Goal: Transaction & Acquisition: Purchase product/service

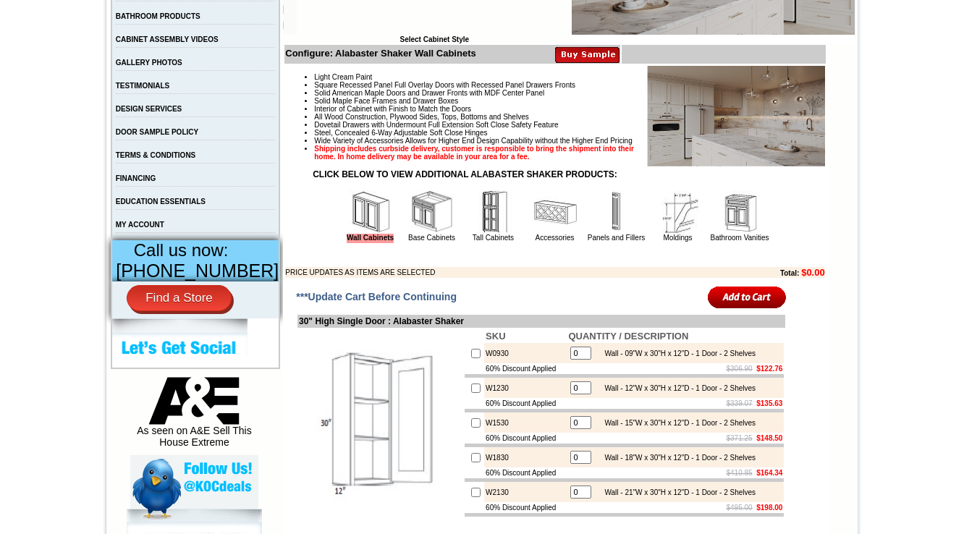
scroll to position [405, 0]
click at [556, 234] on img at bounding box center [554, 211] width 43 height 43
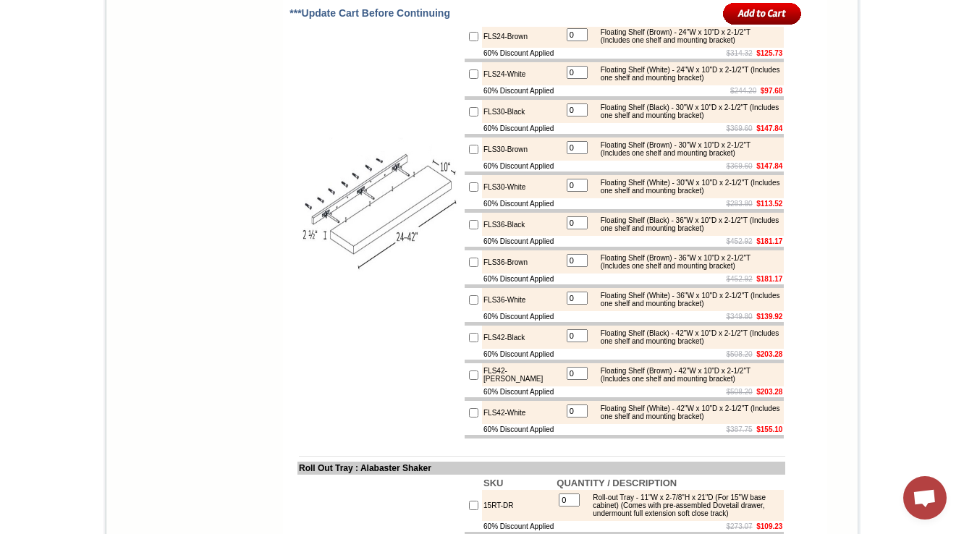
scroll to position [1505, 0]
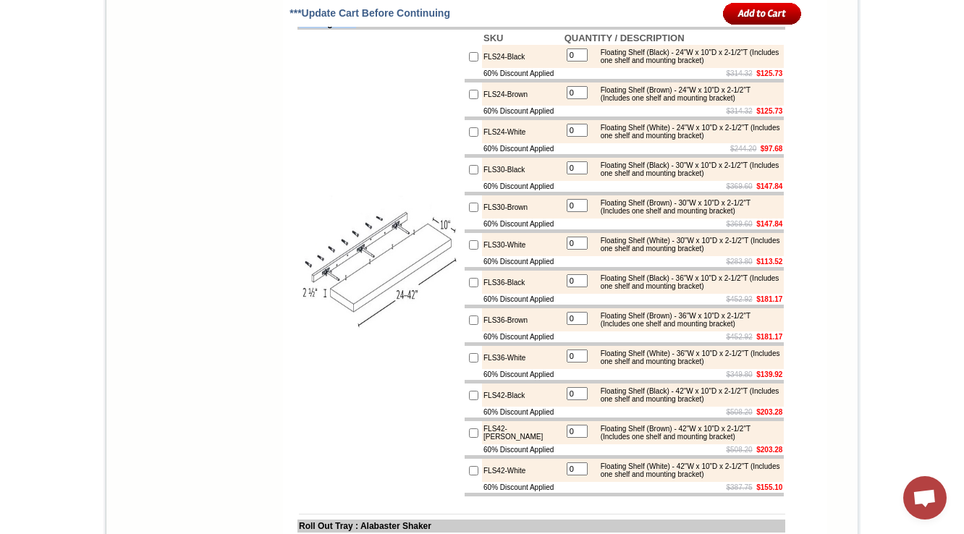
drag, startPoint x: 351, startPoint y: 54, endPoint x: 282, endPoint y: 54, distance: 68.7
click at [297, 30] on td "Floating Shelf : Alabaster Shaker" at bounding box center [541, 23] width 488 height 13
click at [297, 111] on td at bounding box center [380, 264] width 166 height 468
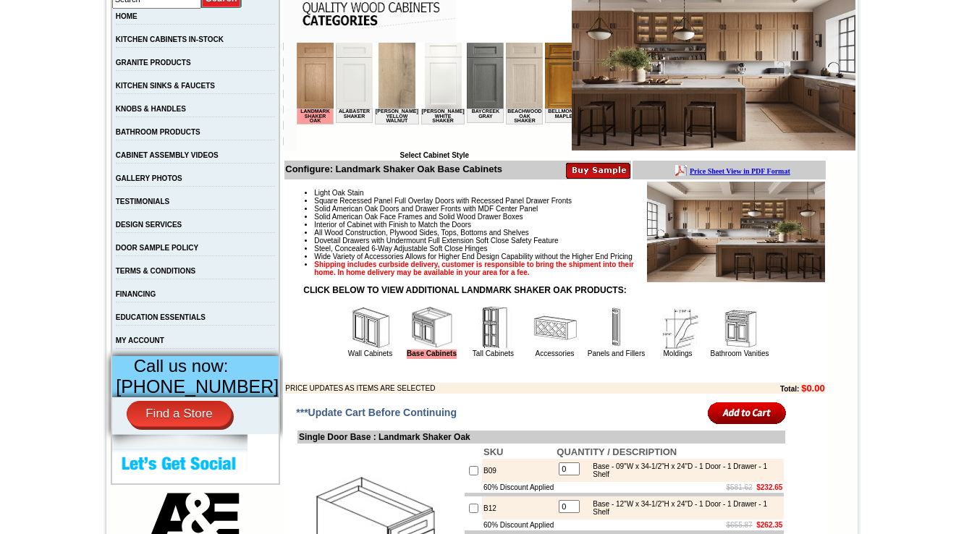
click at [556, 349] on img at bounding box center [554, 327] width 43 height 43
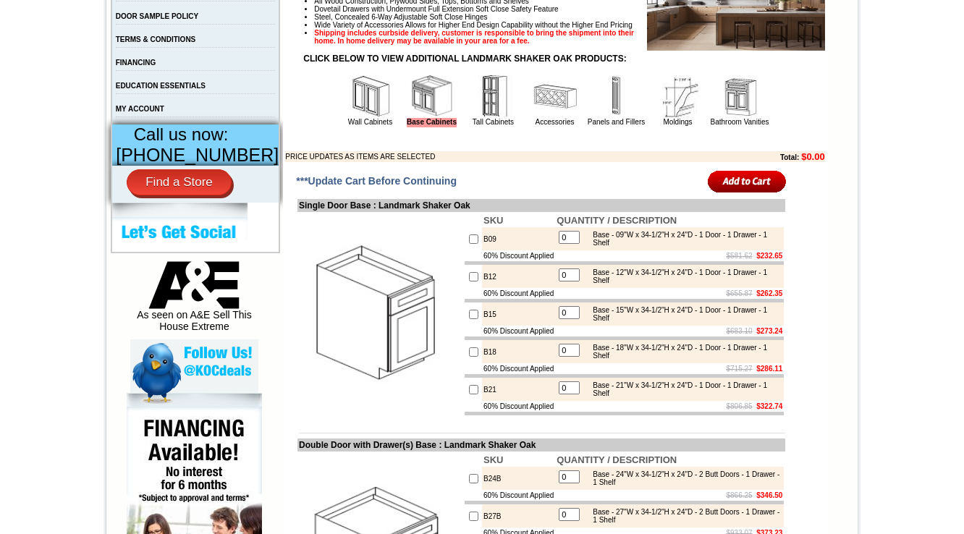
scroll to position [538, 0]
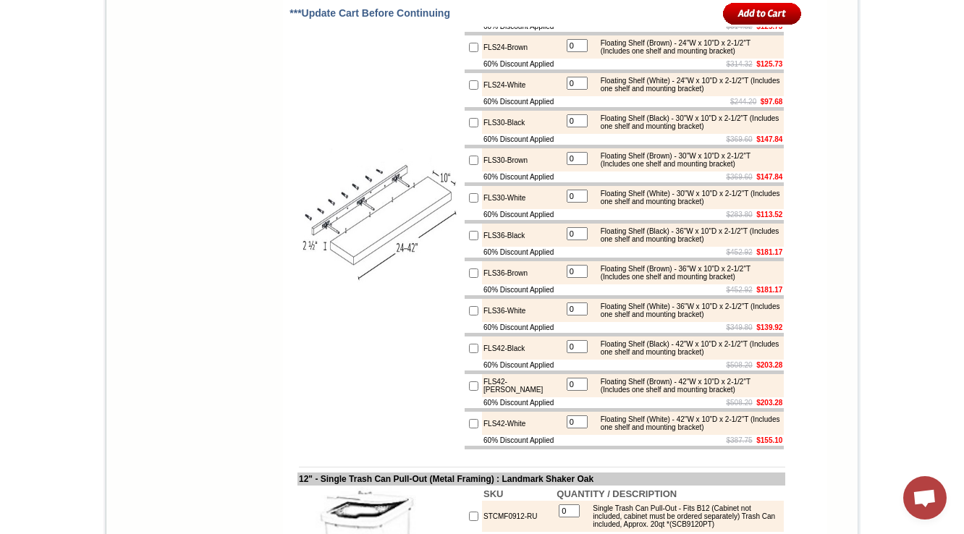
scroll to position [2025, 0]
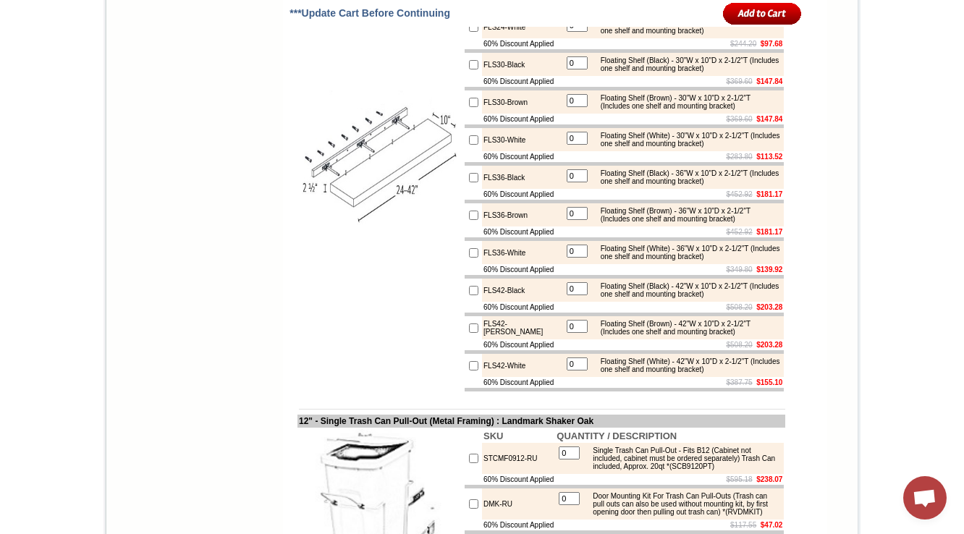
click at [358, 240] on img at bounding box center [380, 158] width 163 height 163
click at [327, 240] on img at bounding box center [380, 158] width 163 height 163
click at [350, 393] on td at bounding box center [380, 159] width 166 height 468
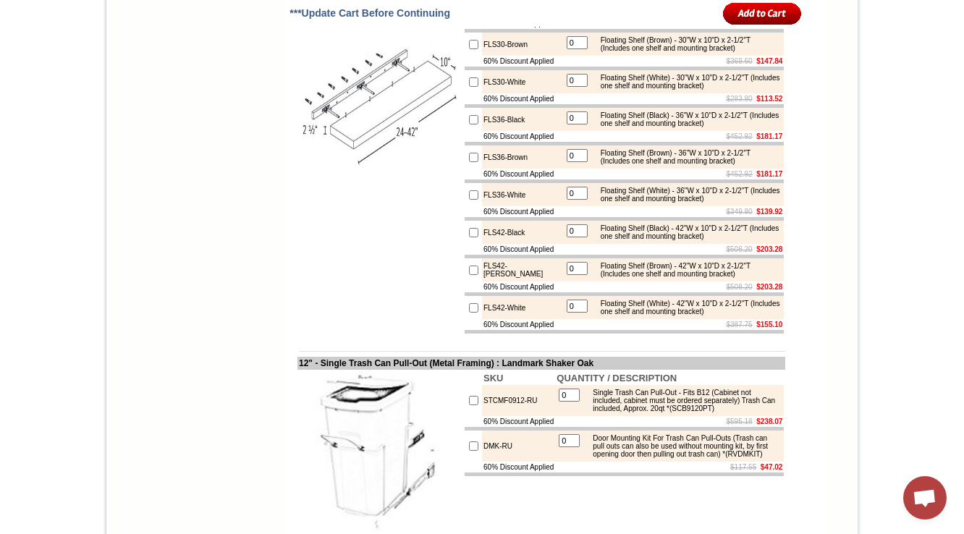
scroll to position [2025, 0]
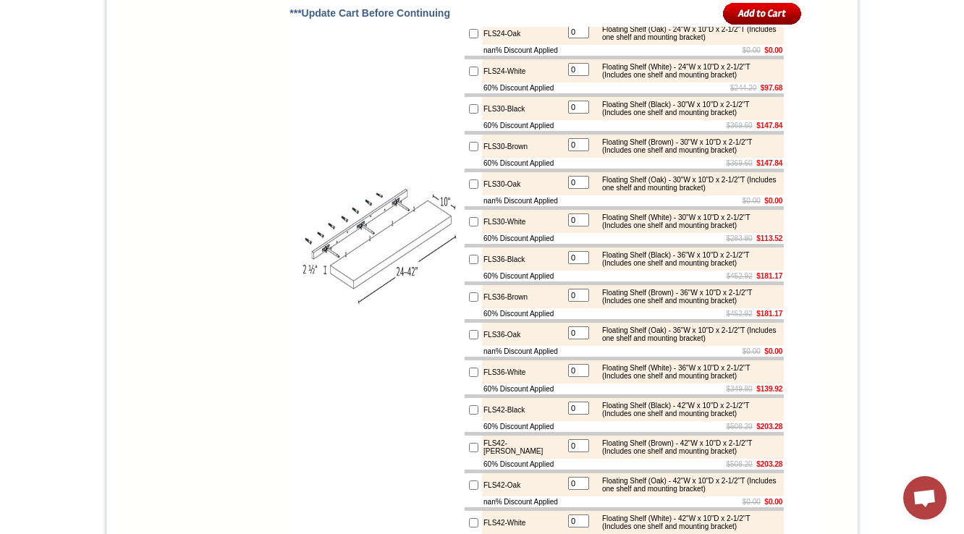
scroll to position [1620, 0]
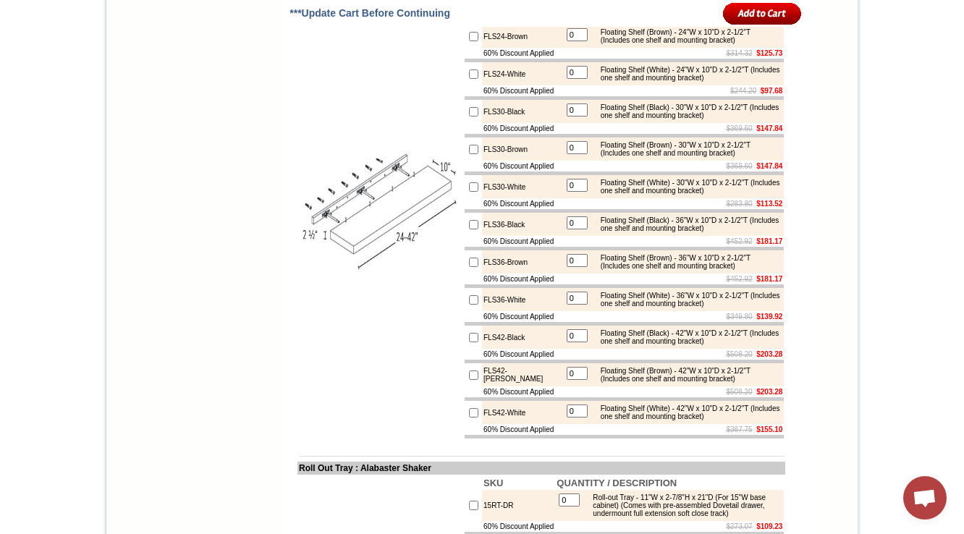
scroll to position [1505, 0]
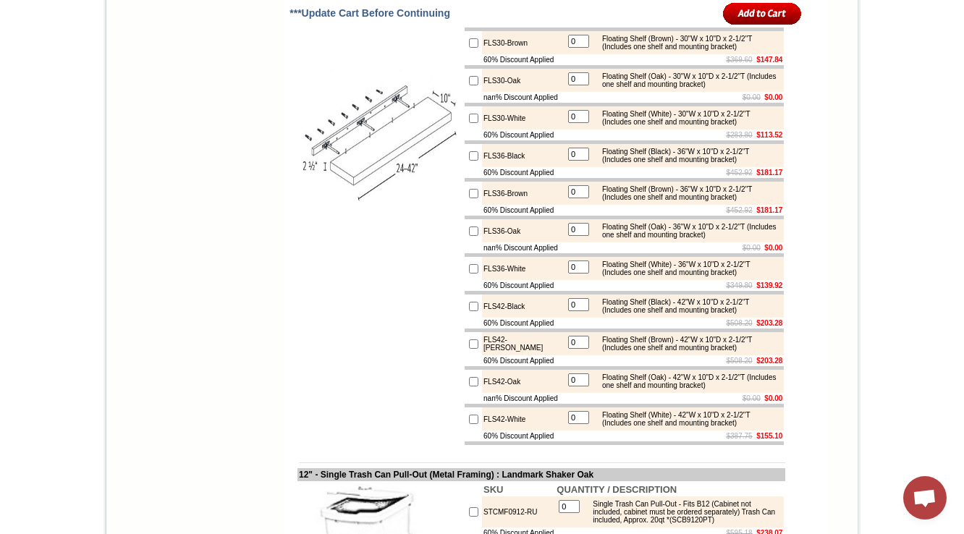
scroll to position [2141, 0]
